Goal: Contribute content: Add original content to the website for others to see

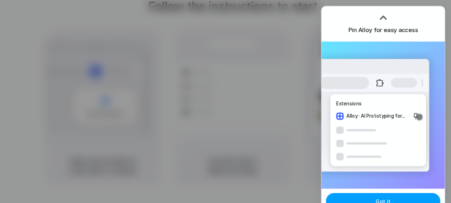
click at [386, 195] on button "Got it" at bounding box center [383, 201] width 114 height 16
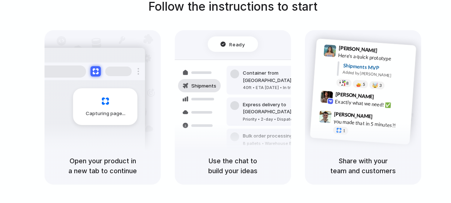
click at [421, 130] on div "Follow the instructions to start Capturing page Open your product in a new tab …" at bounding box center [232, 91] width 451 height 187
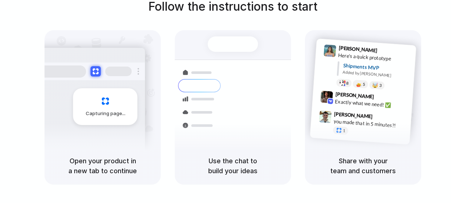
click at [226, 167] on h5 "Use the chat to build your ideas" at bounding box center [233, 166] width 99 height 20
click at [226, 102] on div at bounding box center [226, 102] width 0 height 0
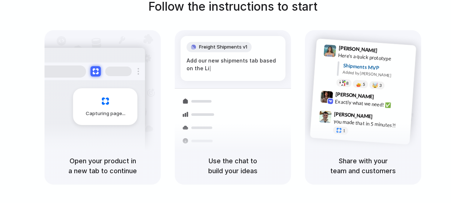
click at [226, 102] on div at bounding box center [226, 102] width 0 height 0
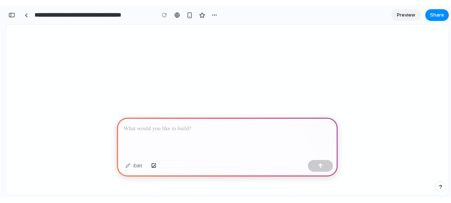
scroll to position [0, 7]
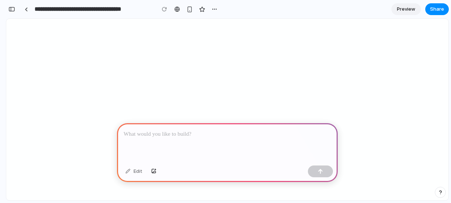
click at [196, 143] on div at bounding box center [227, 142] width 221 height 39
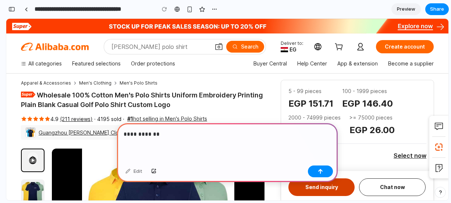
scroll to position [0, 0]
click at [156, 130] on p "**********" at bounding box center [226, 134] width 205 height 9
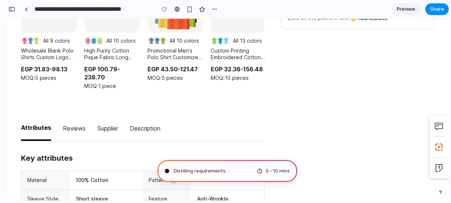
scroll to position [589, 0]
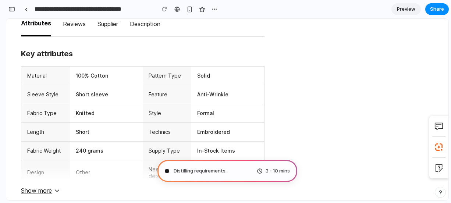
click at [150, 68] on div "Pattern Type" at bounding box center [167, 76] width 49 height 18
click at [151, 72] on div "Pattern Type" at bounding box center [165, 75] width 32 height 7
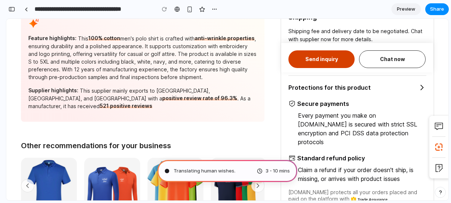
scroll to position [258, 0]
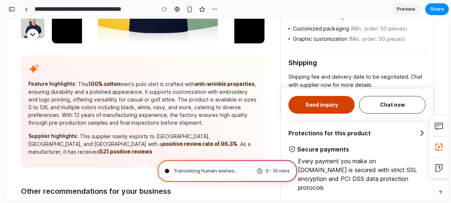
click at [410, 14] on link "Preview" at bounding box center [405, 9] width 29 height 12
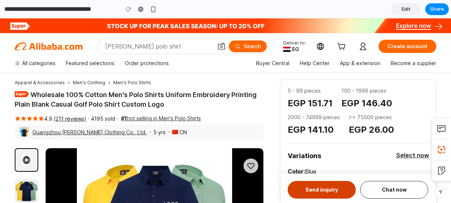
click at [158, 93] on h1 "Wholesale 100% Cotton Men's Polo Shirts Uniform Embroidery Printing Plain Blank…" at bounding box center [139, 99] width 249 height 19
drag, startPoint x: 158, startPoint y: 93, endPoint x: 253, endPoint y: 148, distance: 109.9
click at [159, 93] on h1 "Wholesale 100% Cotton Men's Polo Shirts Uniform Embroidery Printing Plain Blank…" at bounding box center [139, 99] width 249 height 19
click at [323, 106] on div "5 - 99 pieces EGP 151.71 100 - 1999 pieces EGP 146.40 2000 - 74999 pieces EGP 1…" at bounding box center [358, 111] width 141 height 49
drag, startPoint x: 323, startPoint y: 104, endPoint x: 223, endPoint y: 88, distance: 102.0
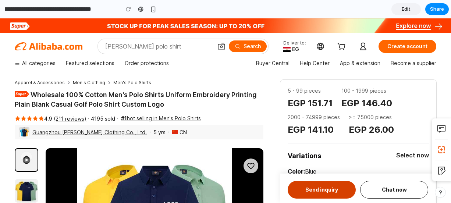
click at [195, 106] on div "Apparel & Accessories Men's Clothing Men's Polo Shirts Wholesale 100% Cotton Me…" at bounding box center [139, 192] width 249 height 224
drag, startPoint x: 413, startPoint y: 12, endPoint x: 242, endPoint y: 51, distance: 175.2
click at [413, 12] on link "Edit" at bounding box center [405, 9] width 29 height 12
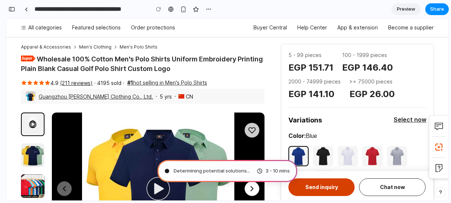
scroll to position [74, 0]
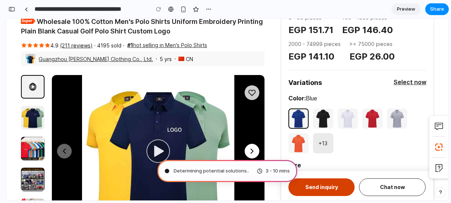
click at [150, 139] on div at bounding box center [158, 151] width 24 height 24
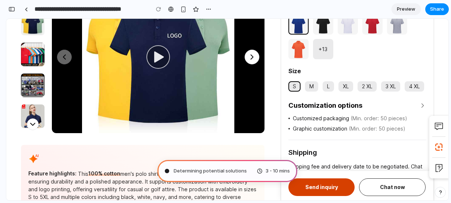
scroll to position [184, 0]
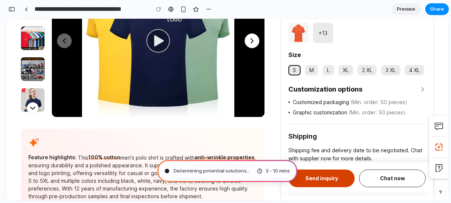
click at [163, 41] on div at bounding box center [158, 41] width 24 height 24
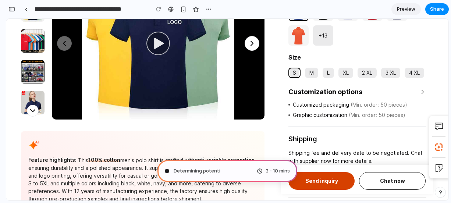
scroll to position [221, 0]
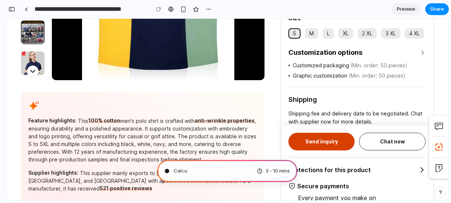
click at [65, 127] on div "Feature highlights: This 100% cotton men's polo shirt is crafted with anti-wrin…" at bounding box center [142, 140] width 229 height 46
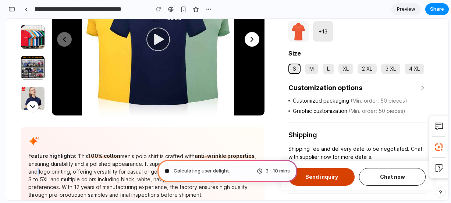
scroll to position [184, 0]
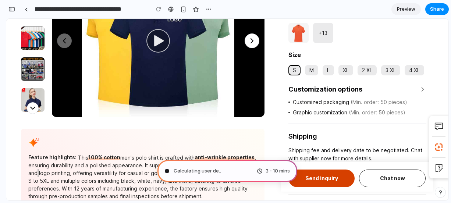
type input "**********"
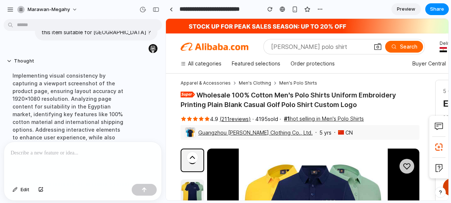
scroll to position [0, 0]
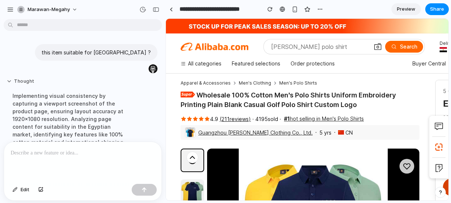
click at [7, 84] on button "Thought" at bounding box center [68, 81] width 123 height 6
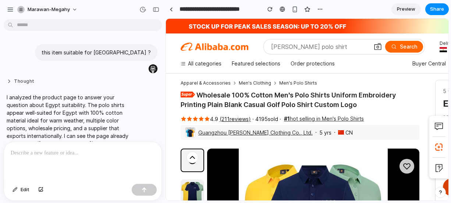
click at [10, 82] on button "Thought" at bounding box center [68, 81] width 123 height 6
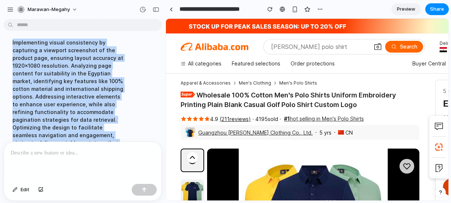
scroll to position [167, 0]
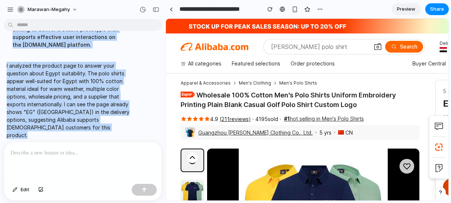
drag, startPoint x: 12, startPoint y: 77, endPoint x: 115, endPoint y: 150, distance: 125.9
click at [115, 150] on div "this item suitable for [GEOGRAPHIC_DATA] ? Thought Implementing visual consiste…" at bounding box center [83, 112] width 166 height 181
copy div "Implementing visual consistency by capturing a viewport screenshot of the produ…"
click at [108, 114] on p "I analyzed the product page to answer your question about Egypt suitability. Th…" at bounding box center [68, 100] width 123 height 77
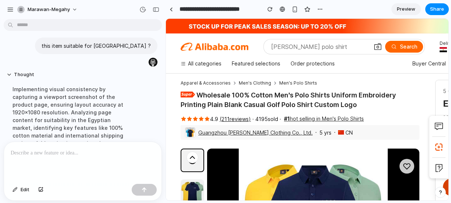
scroll to position [0, 0]
